Goal: Use online tool/utility: Utilize a website feature to perform a specific function

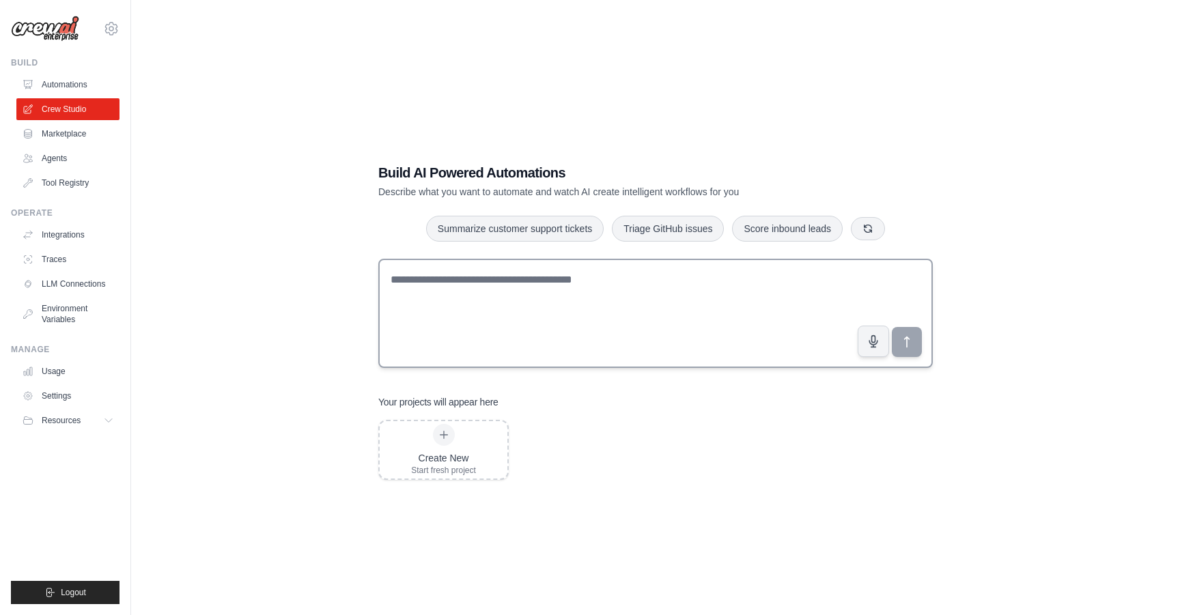
click at [486, 346] on textarea at bounding box center [655, 313] width 555 height 109
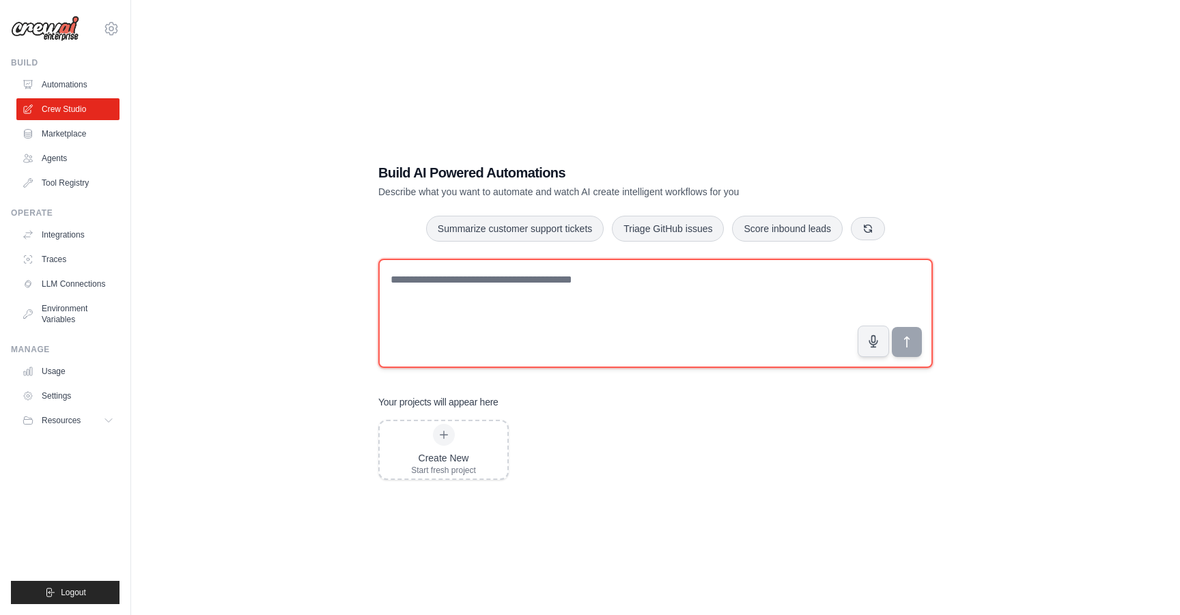
paste textarea "**********"
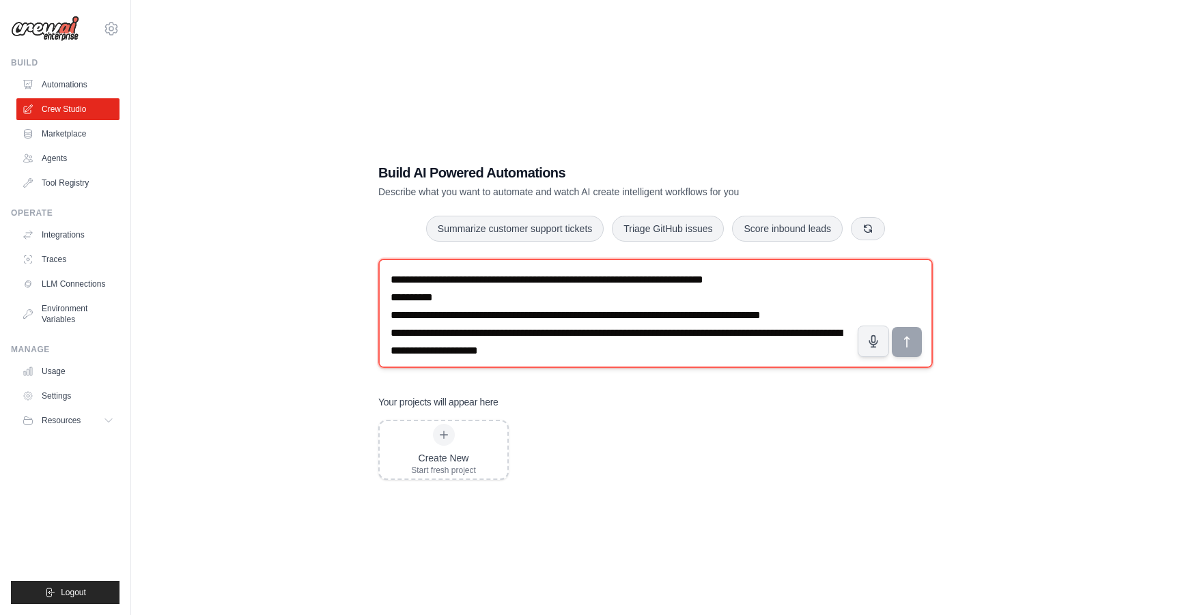
scroll to position [2370, 0]
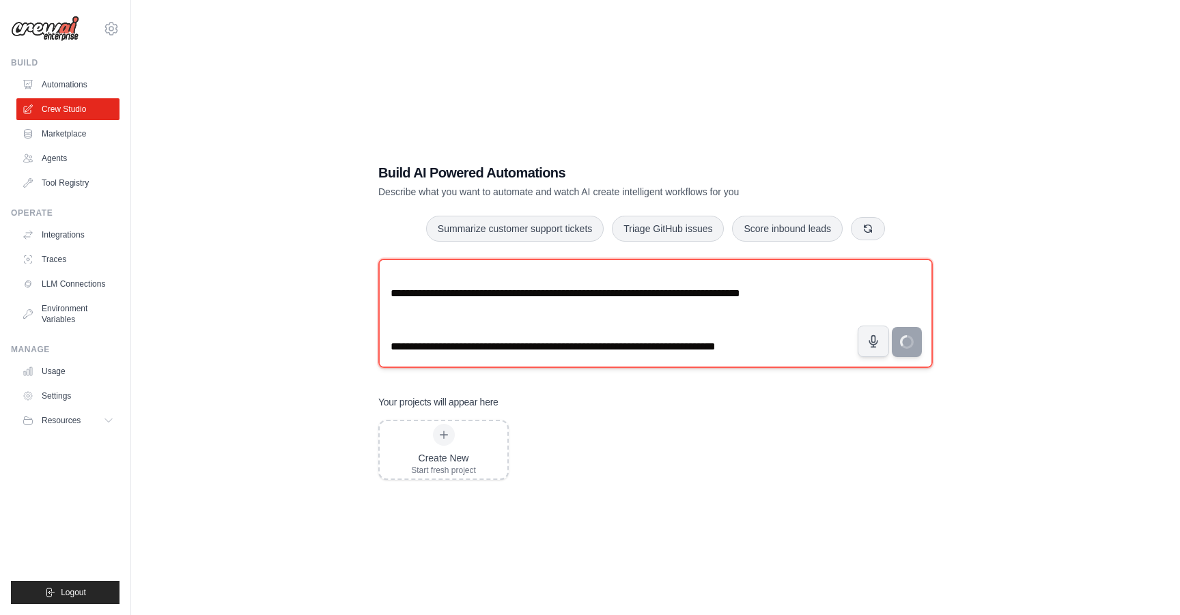
type textarea "**********"
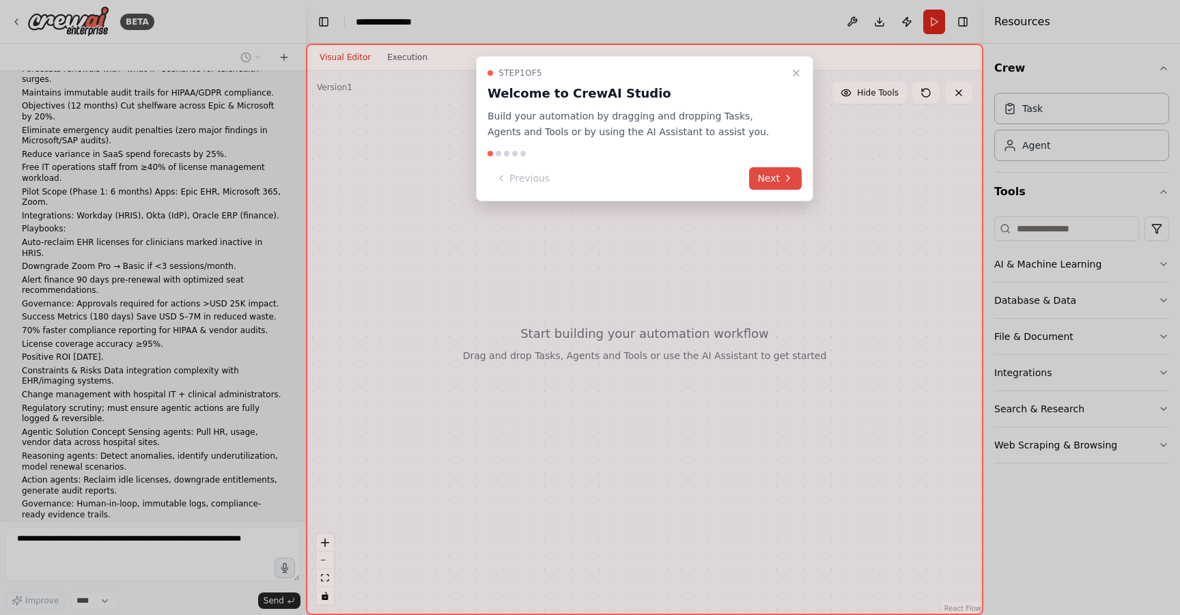
click at [764, 176] on button "Next" at bounding box center [775, 178] width 53 height 23
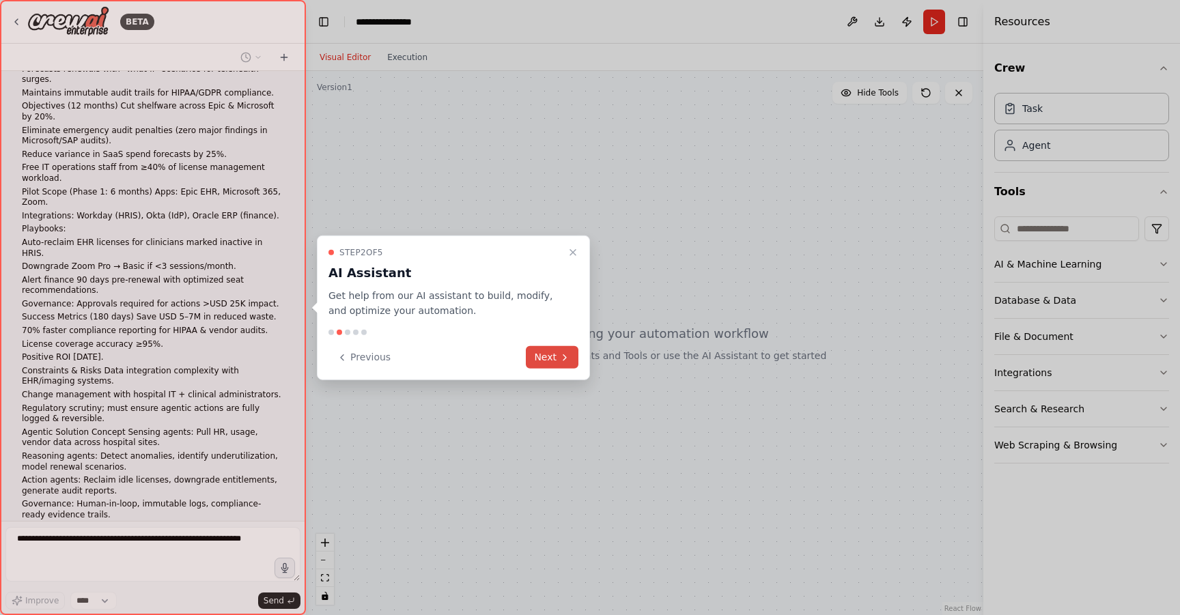
click at [555, 359] on button "Next" at bounding box center [552, 357] width 53 height 23
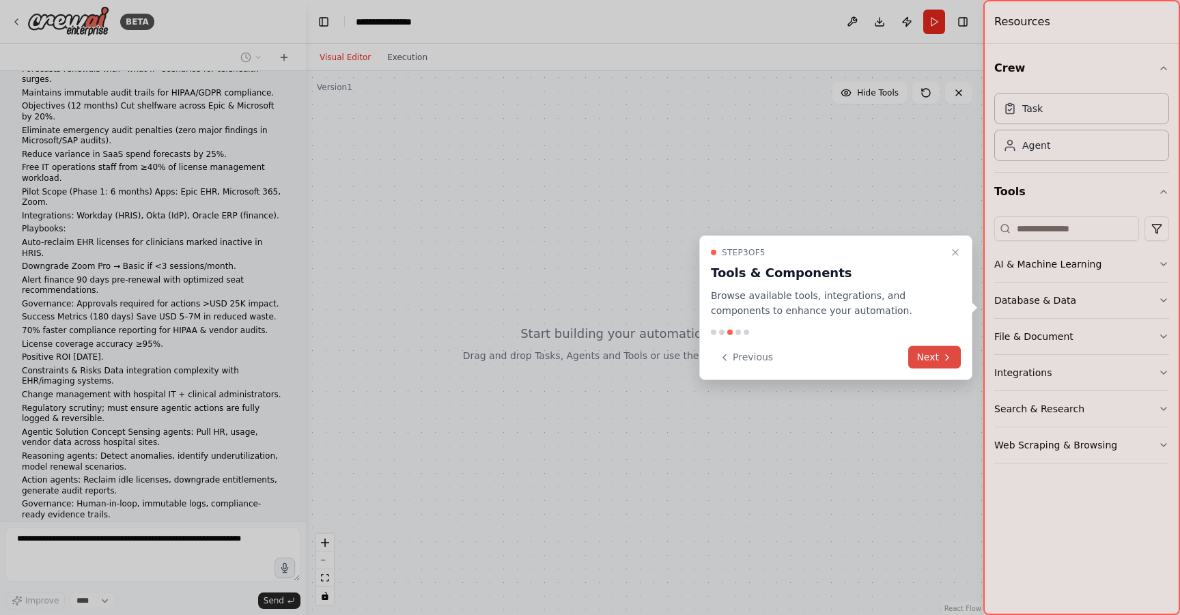
click at [925, 356] on button "Next" at bounding box center [934, 357] width 53 height 23
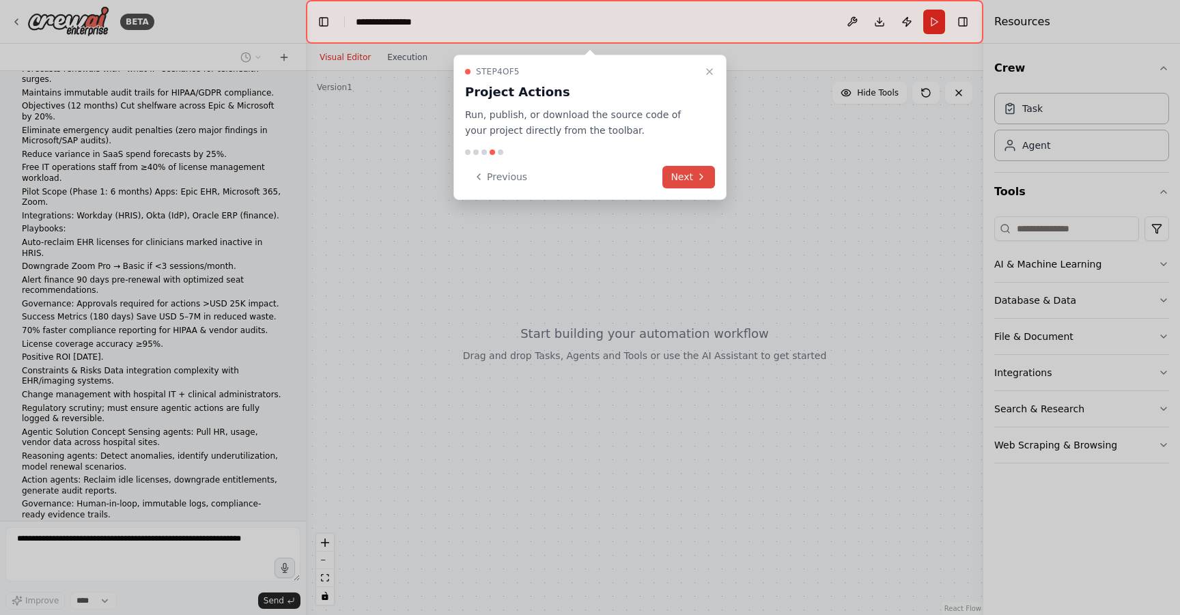
click at [686, 174] on button "Next" at bounding box center [688, 177] width 53 height 23
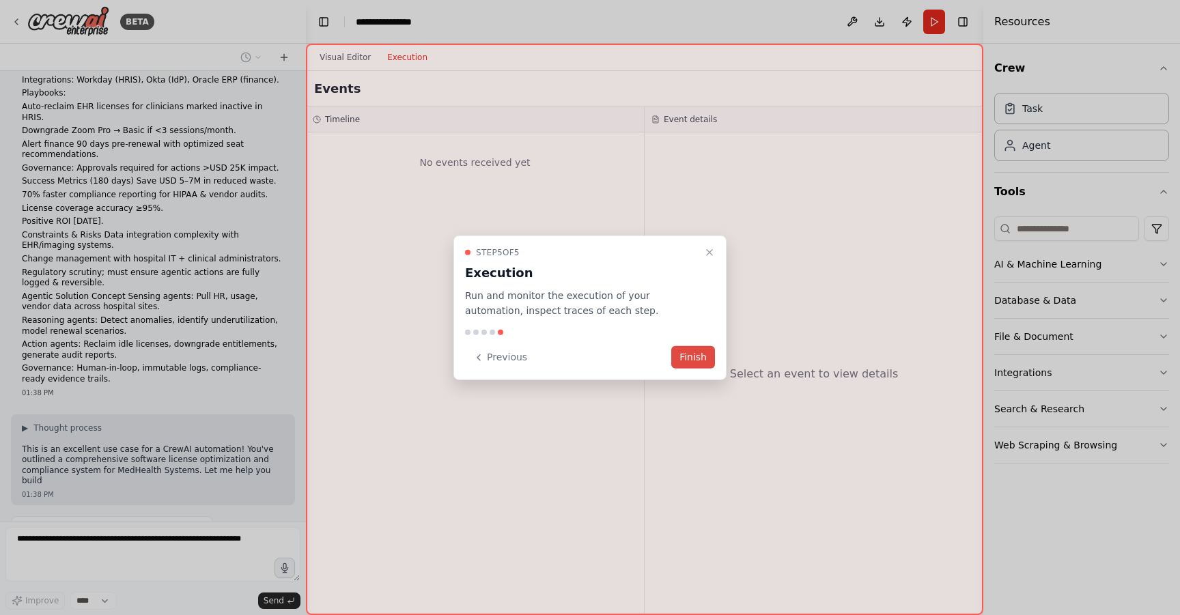
click at [687, 357] on button "Finish" at bounding box center [693, 357] width 44 height 23
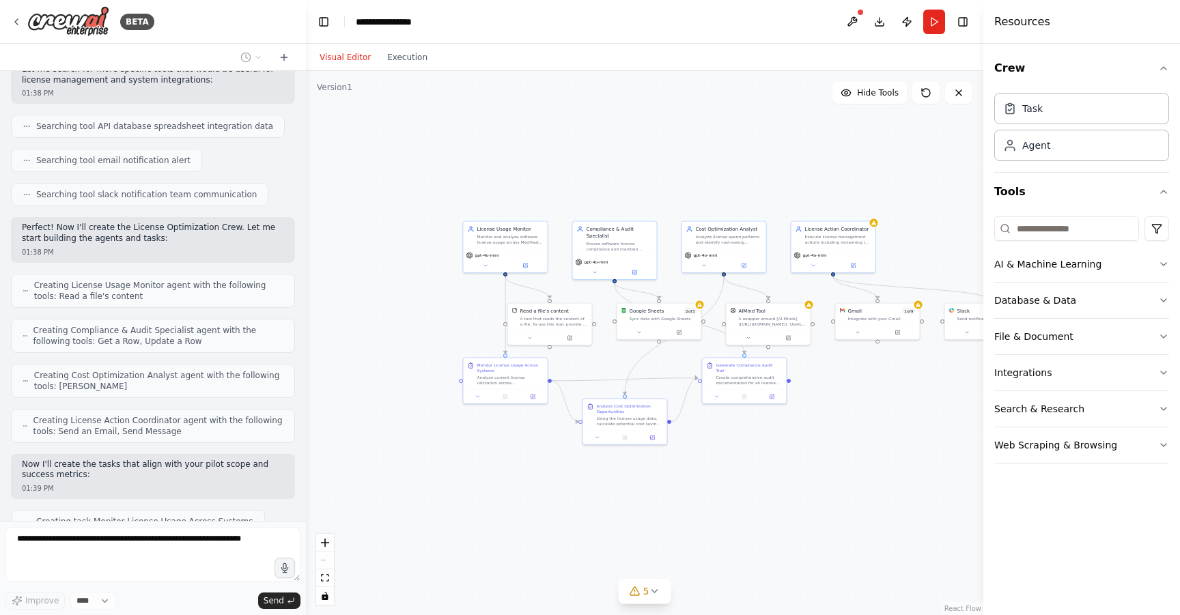
scroll to position [1121, 0]
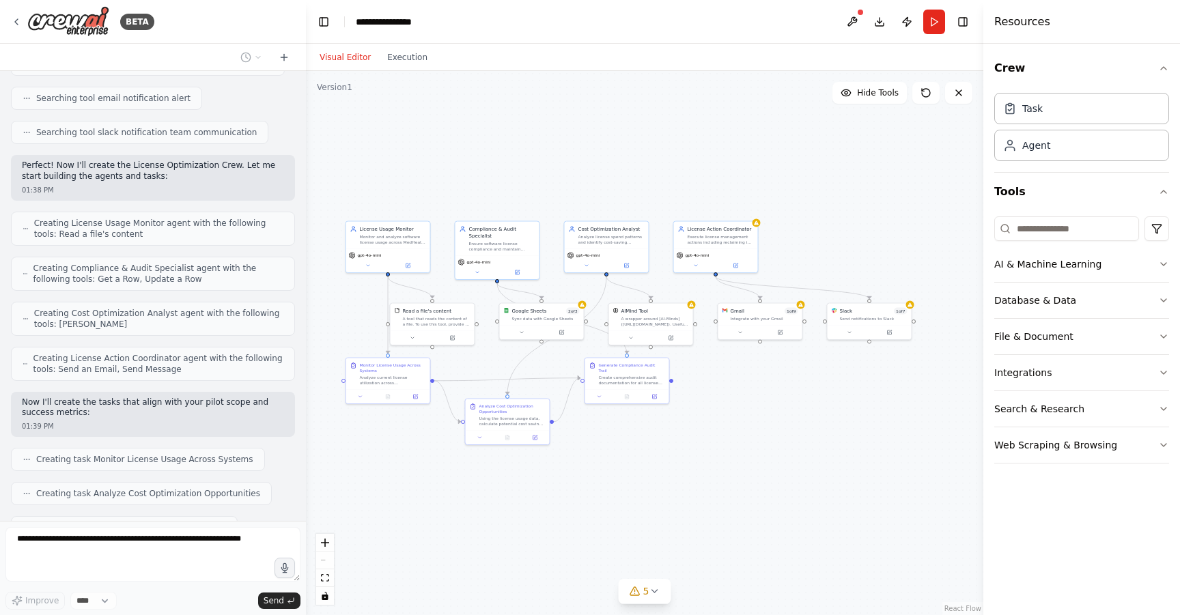
drag, startPoint x: 736, startPoint y: 195, endPoint x: 619, endPoint y: 195, distance: 116.1
click at [619, 195] on div ".deletable-edge-delete-btn { width: 20px; height: 20px; border: 0px solid #ffff…" at bounding box center [644, 343] width 677 height 544
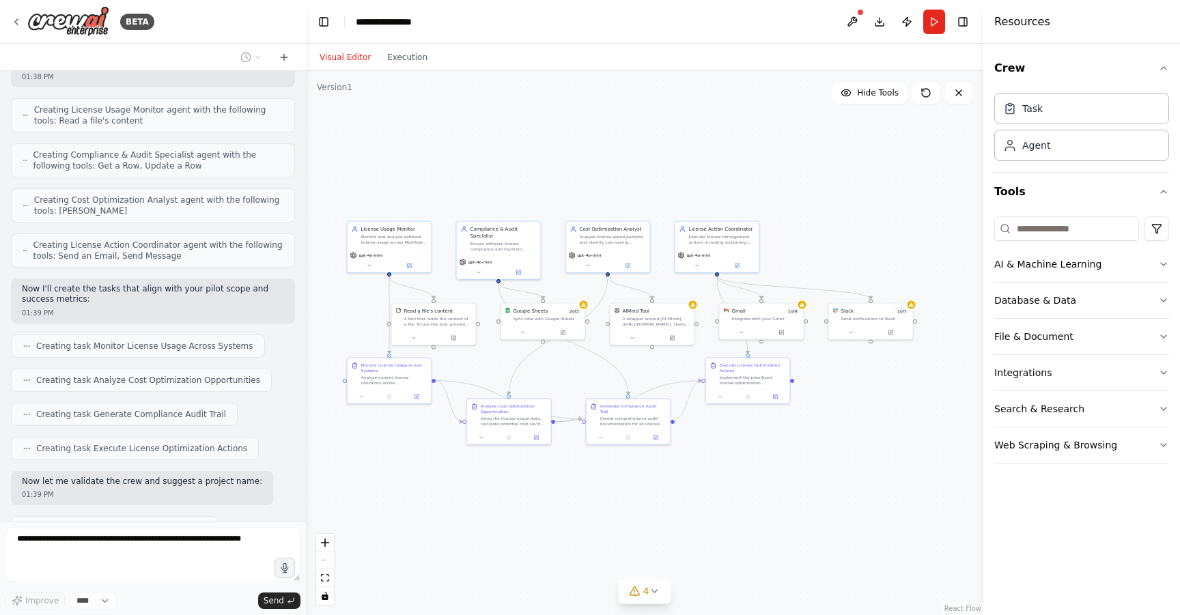
scroll to position [1269, 0]
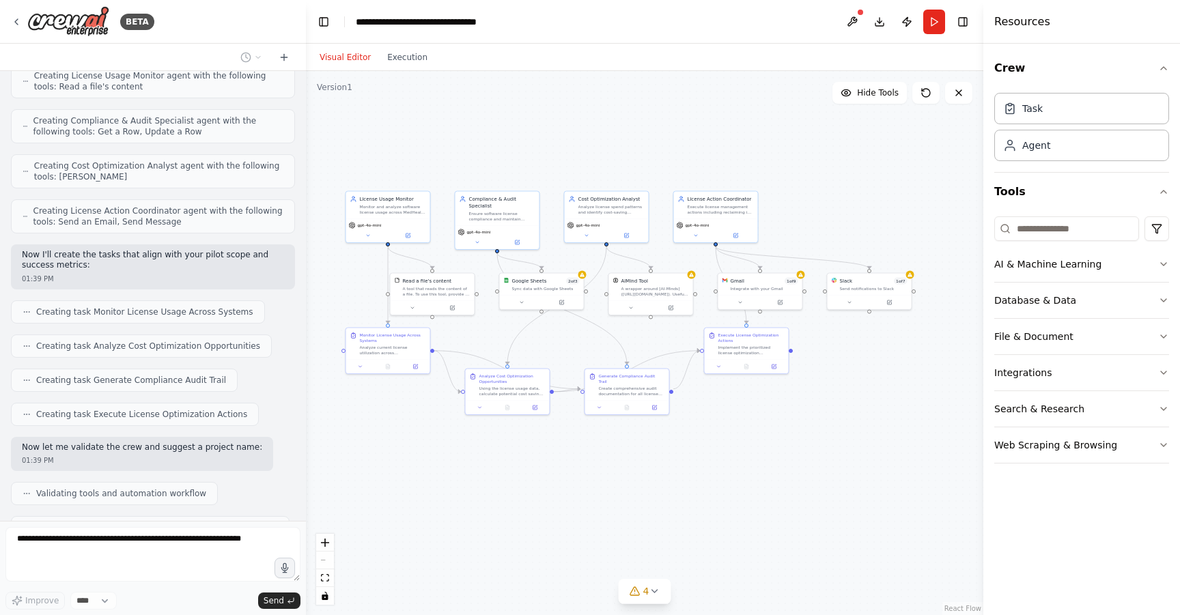
drag, startPoint x: 618, startPoint y: 182, endPoint x: 617, endPoint y: 152, distance: 30.1
click at [617, 152] on div ".deletable-edge-delete-btn { width: 20px; height: 20px; border: 0px solid #ffff…" at bounding box center [644, 343] width 677 height 544
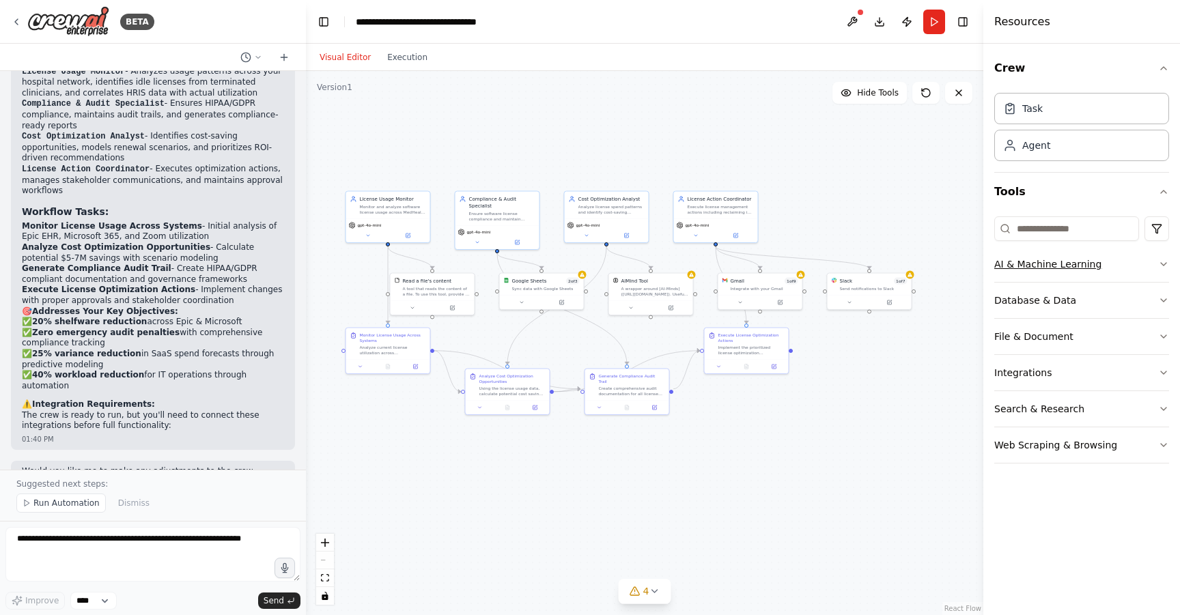
click at [1066, 261] on button "AI & Machine Learning" at bounding box center [1081, 265] width 175 height 36
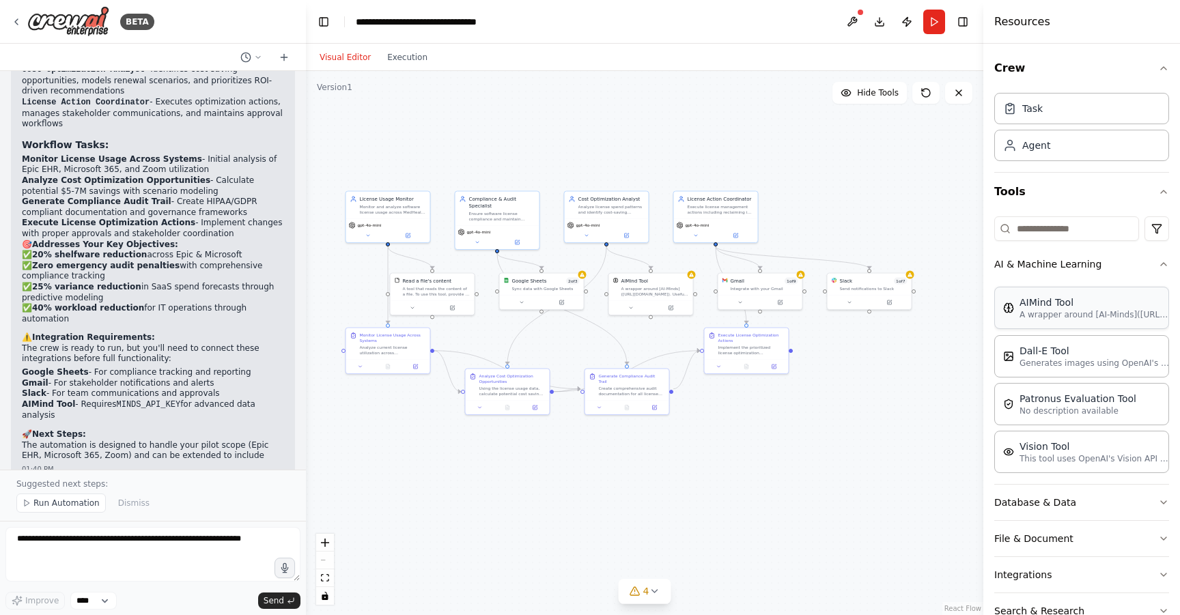
scroll to position [1907, 0]
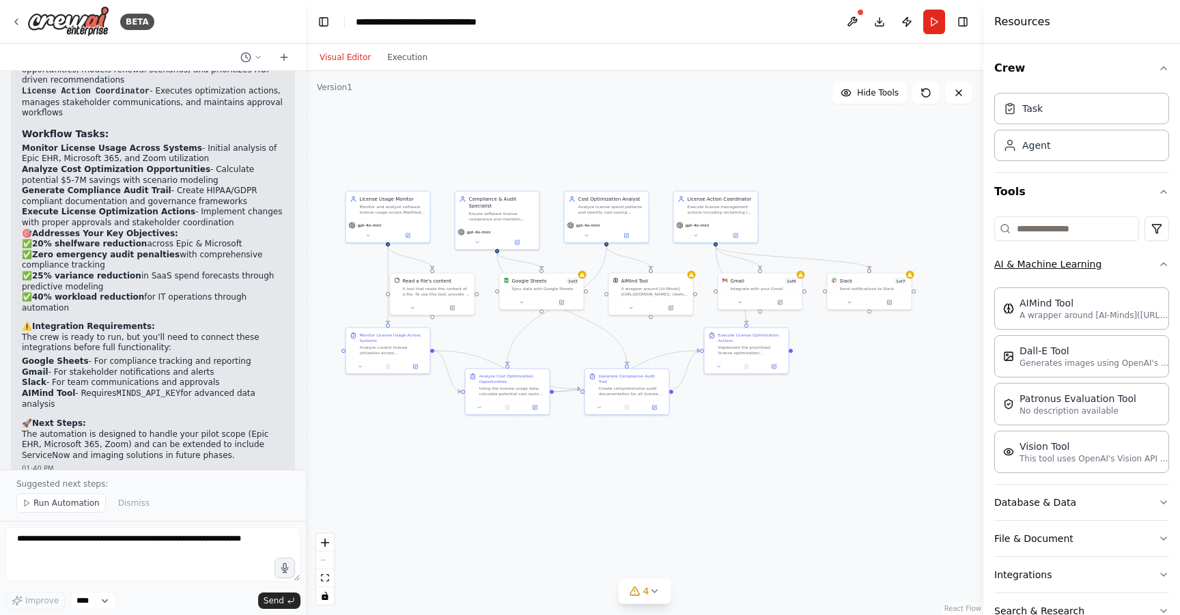
click at [1095, 273] on button "AI & Machine Learning" at bounding box center [1081, 265] width 175 height 36
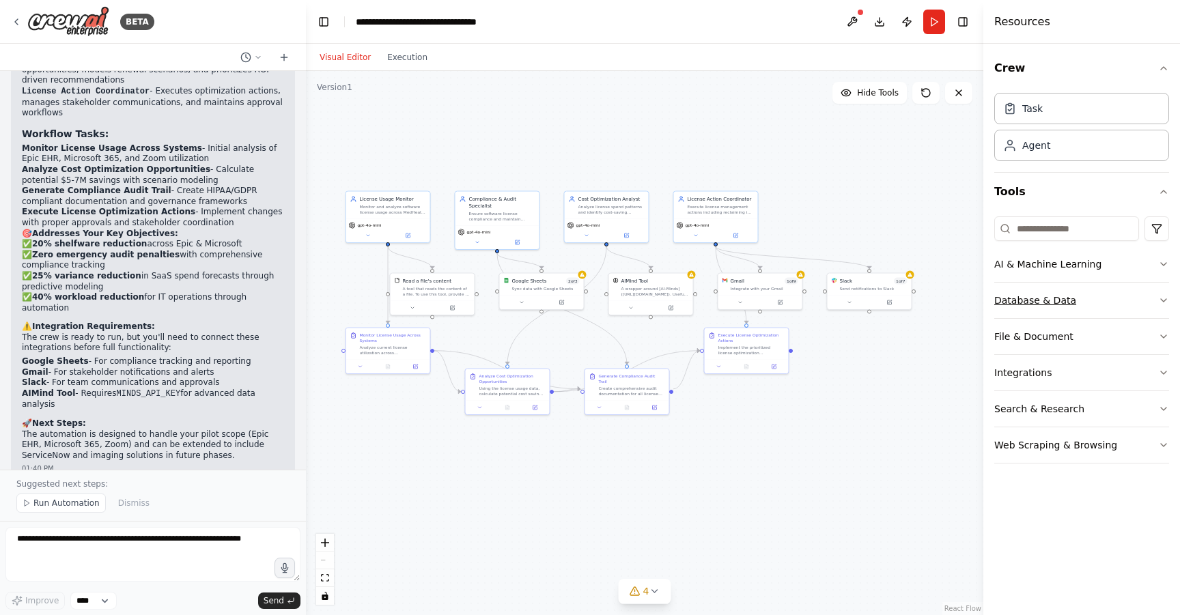
click at [1088, 309] on button "Database & Data" at bounding box center [1081, 301] width 175 height 36
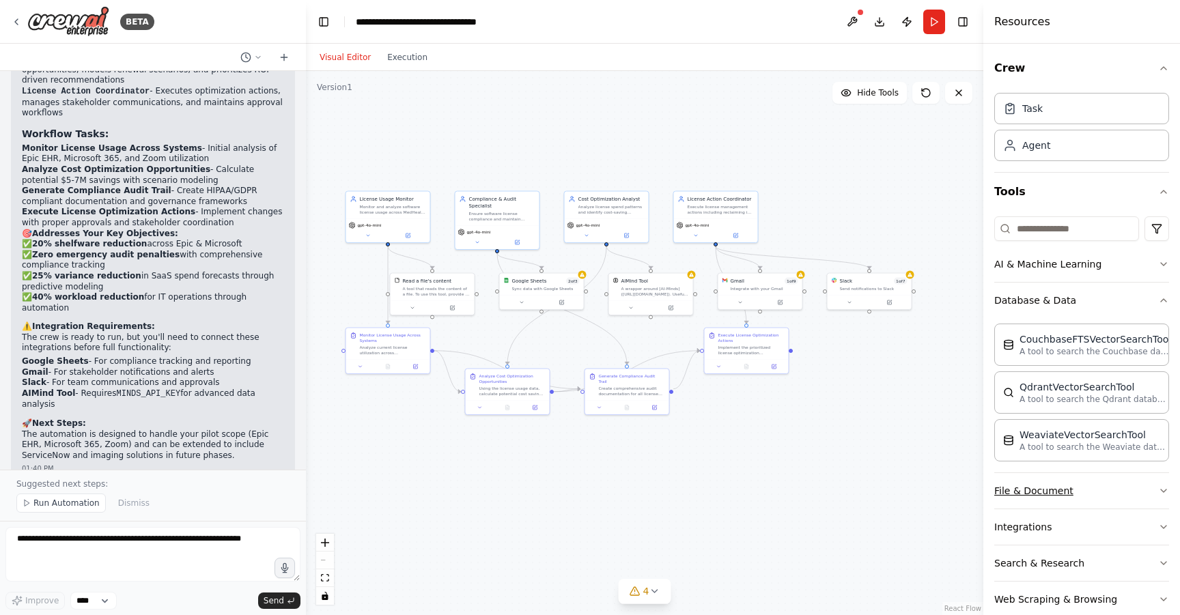
click at [1062, 491] on button "File & Document" at bounding box center [1081, 491] width 175 height 36
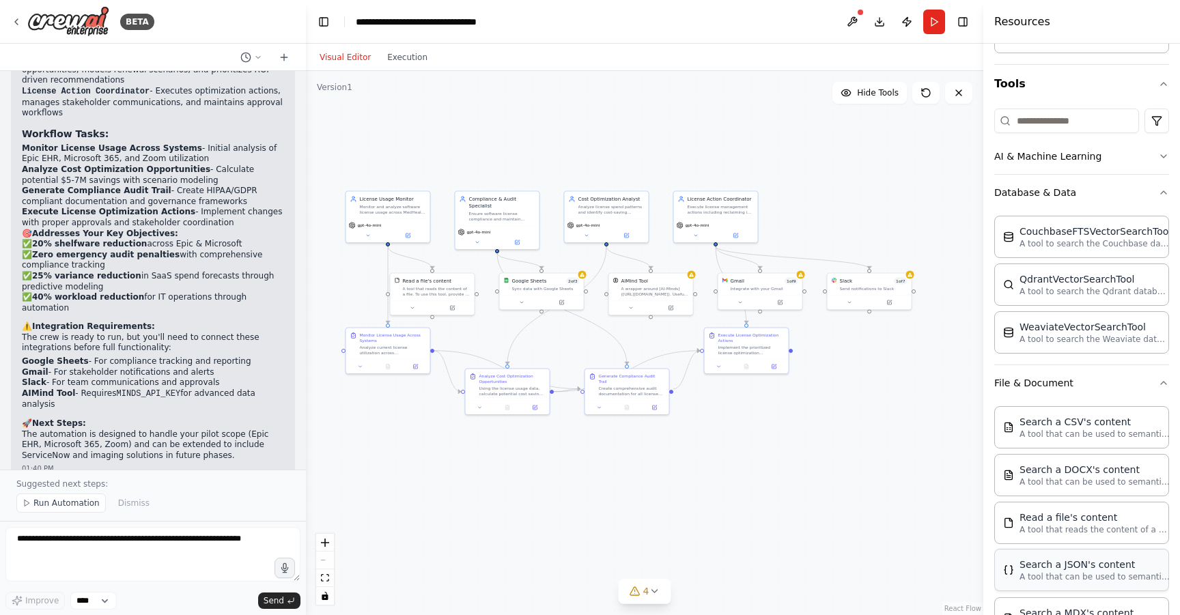
scroll to position [31, 0]
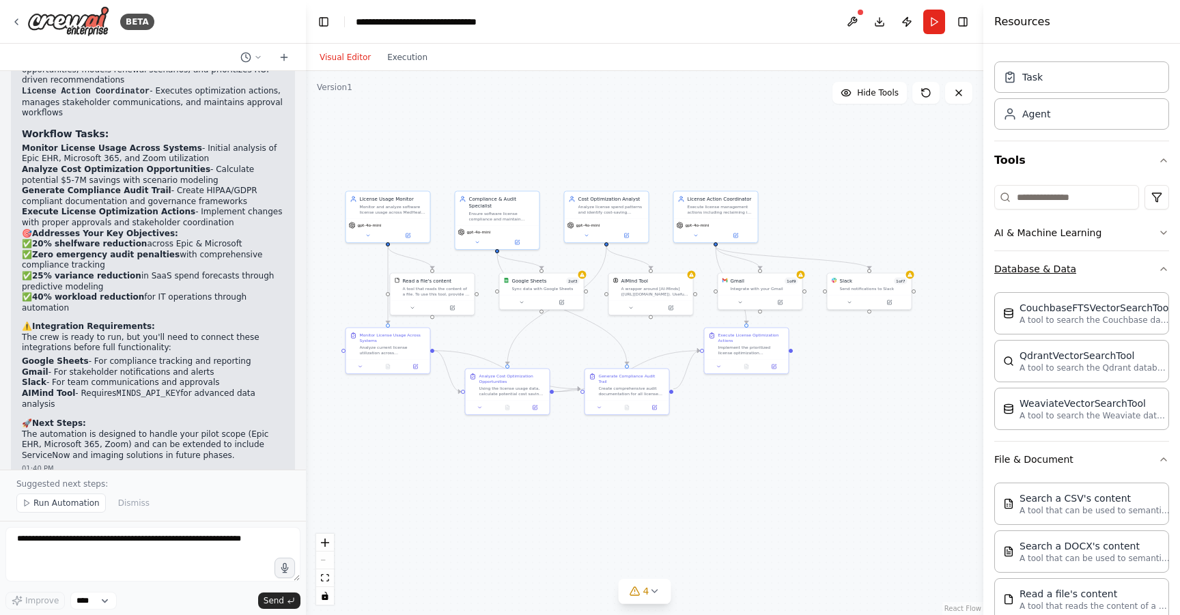
click at [1050, 275] on button "Database & Data" at bounding box center [1081, 269] width 175 height 36
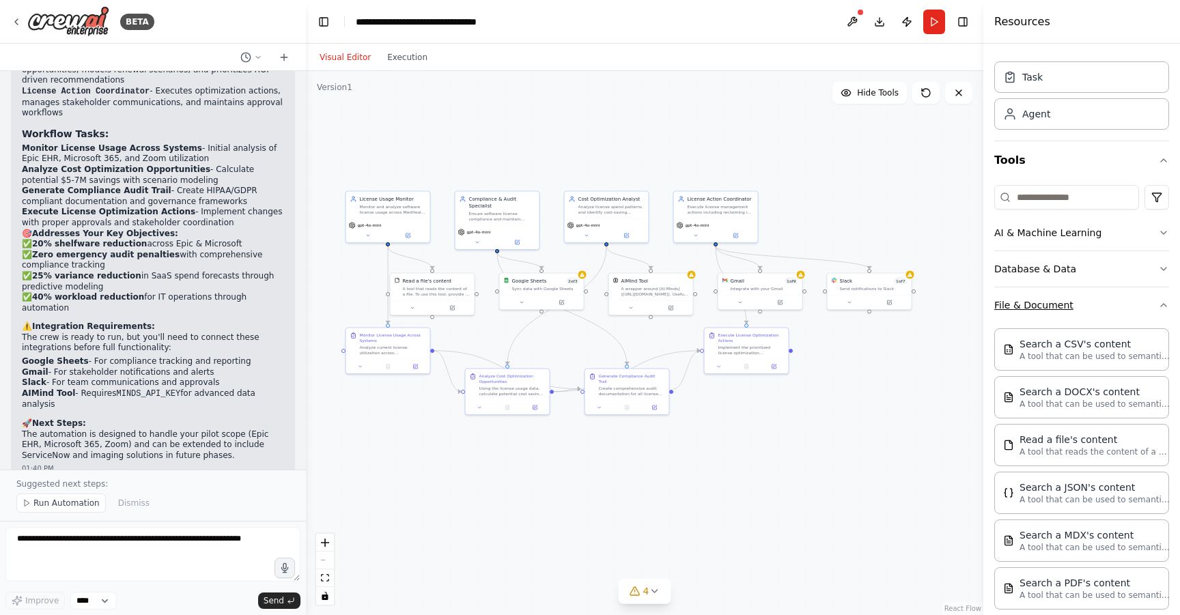
click at [1047, 298] on button "File & Document" at bounding box center [1081, 306] width 175 height 36
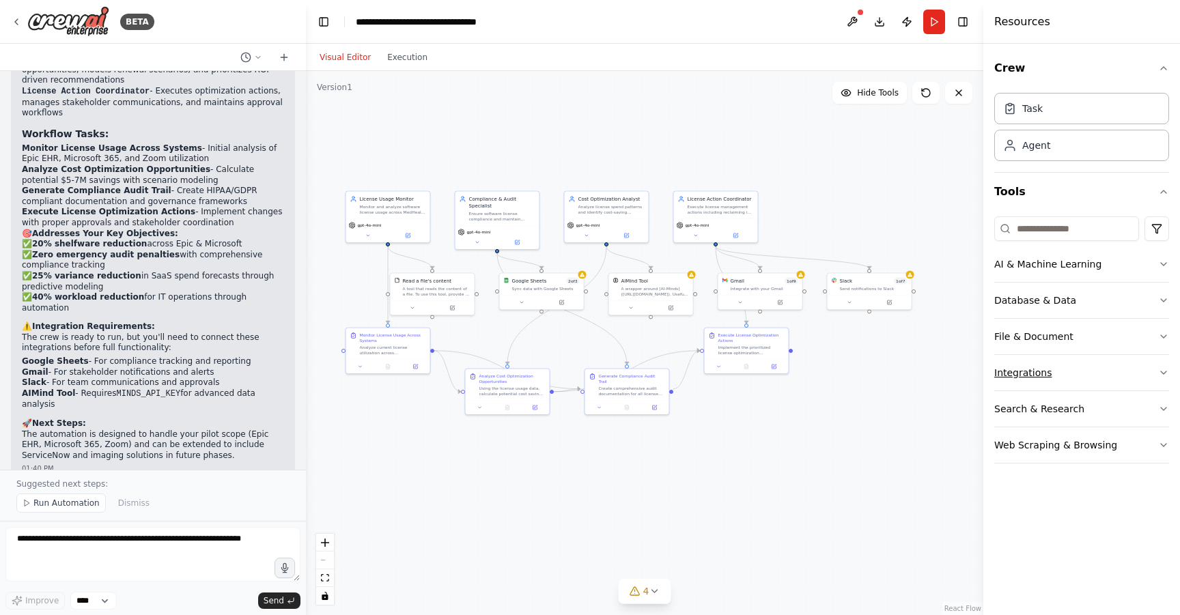
click at [1039, 373] on button "Integrations" at bounding box center [1081, 373] width 175 height 36
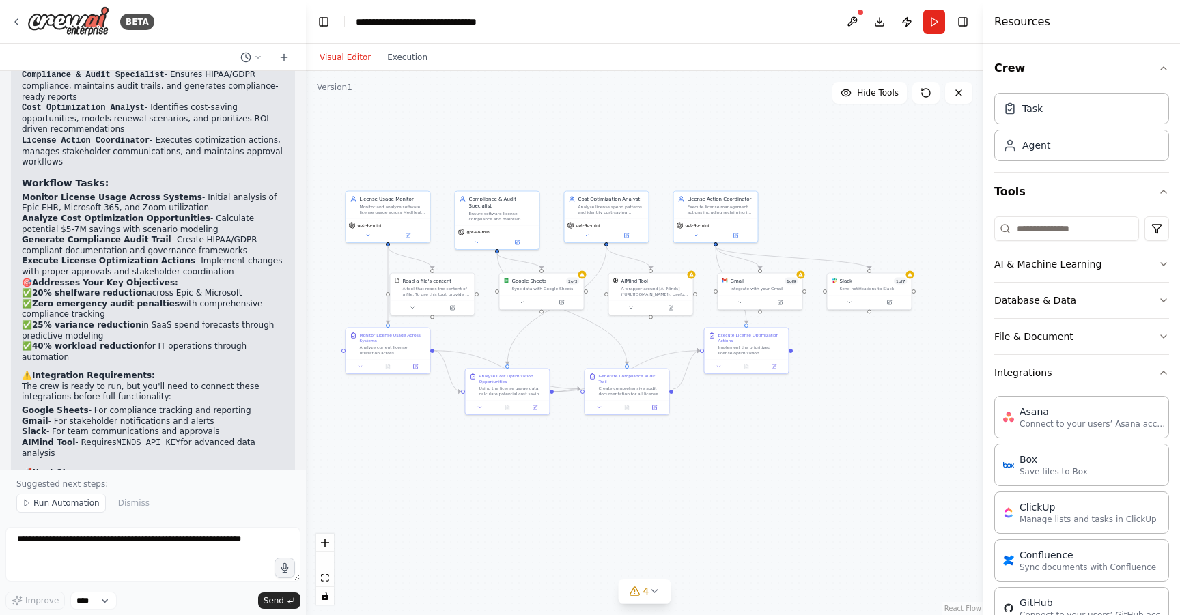
scroll to position [1907, 0]
